Goal: Information Seeking & Learning: Learn about a topic

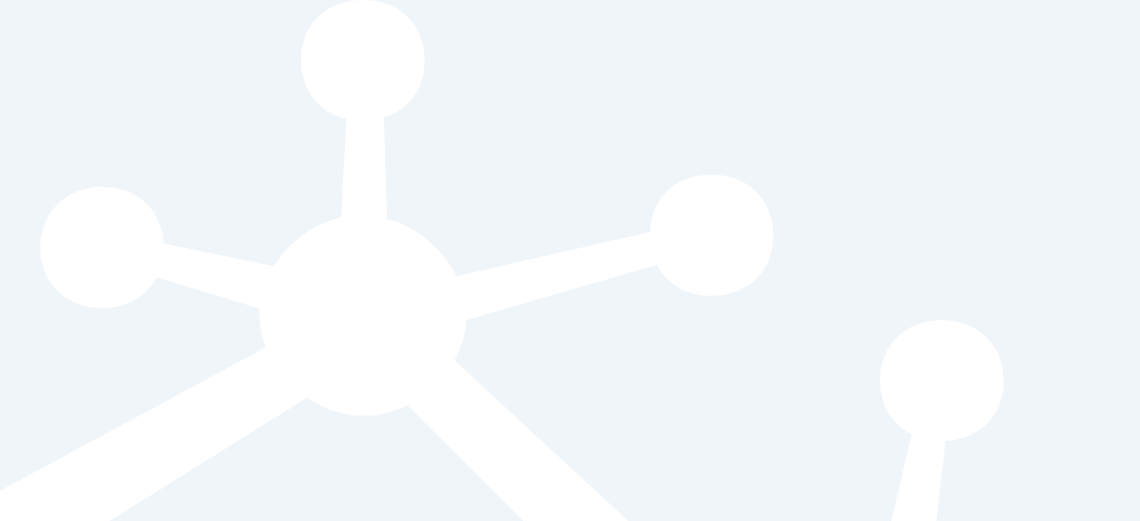
scroll to position [57, 0]
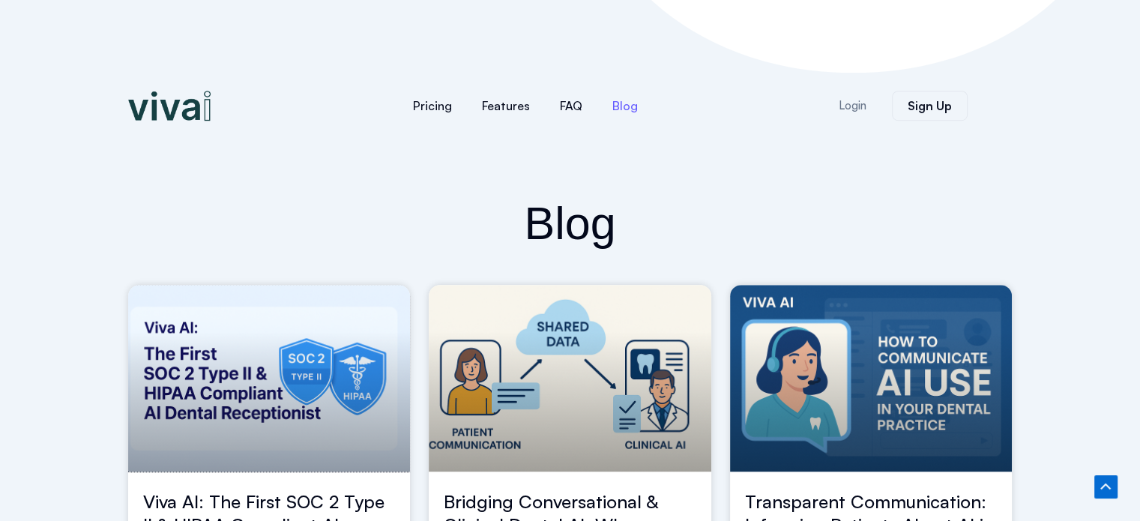
scroll to position [1004, 0]
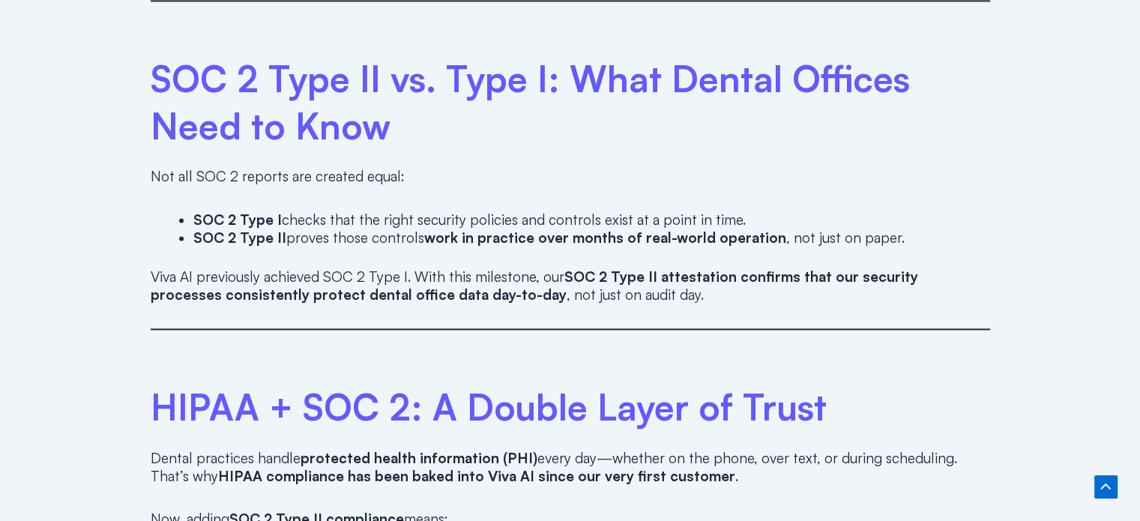
scroll to position [2083, 0]
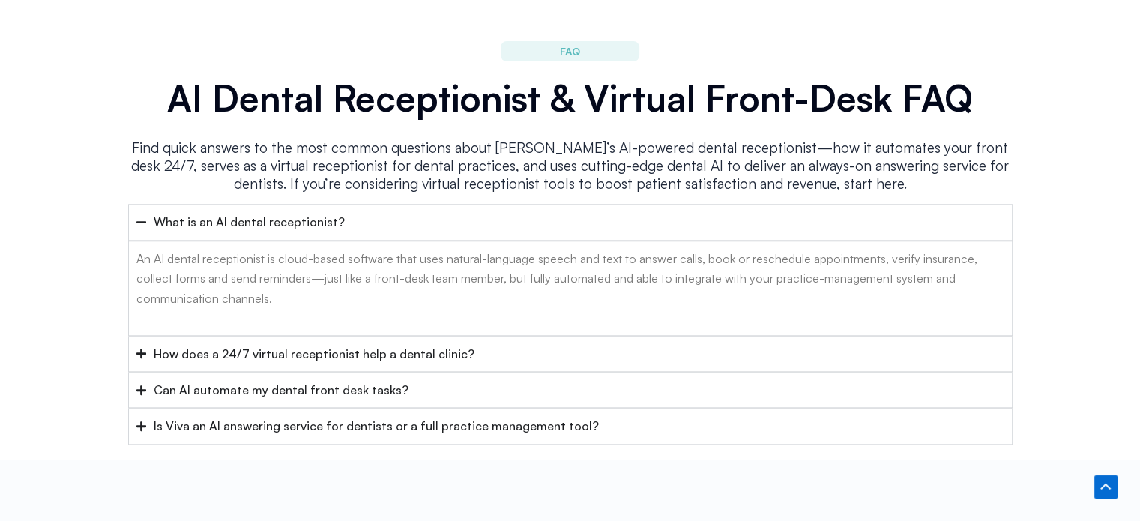
scroll to position [7143, 0]
